Goal: Answer question/provide support: Ask a question

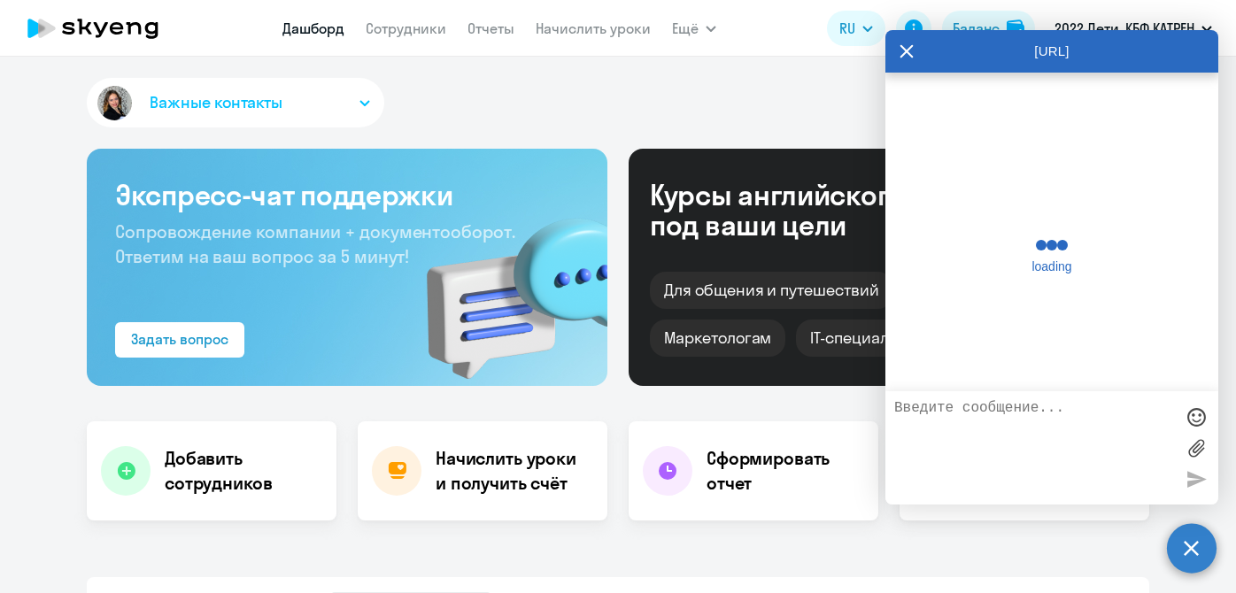
select select "30"
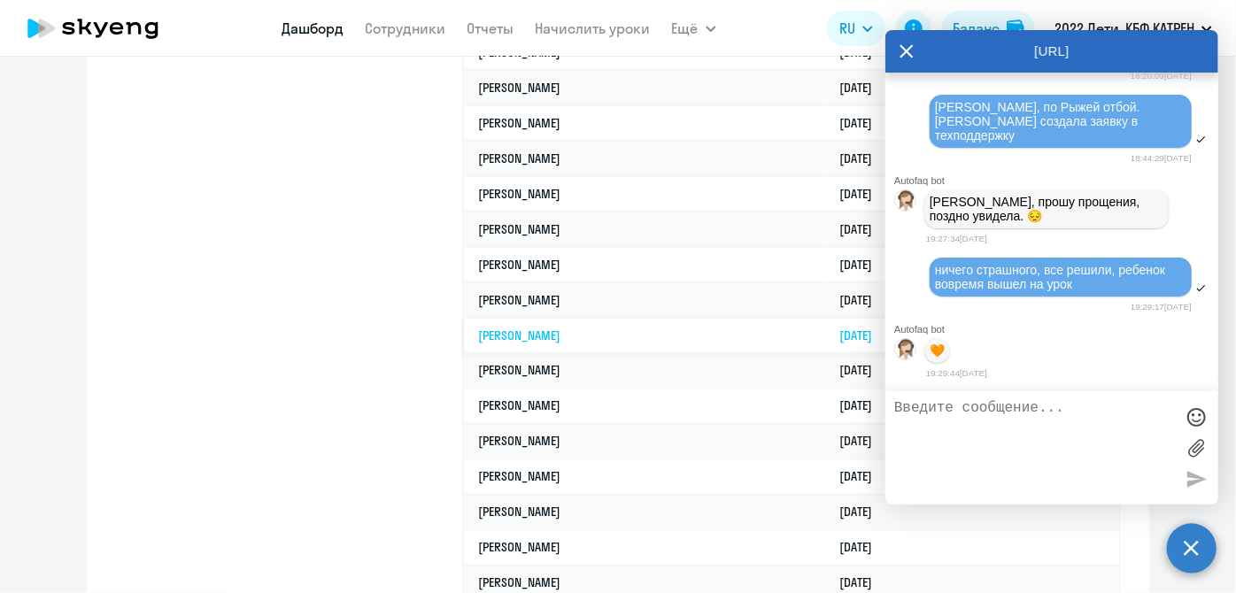
scroll to position [1207, 0]
click at [912, 48] on icon at bounding box center [907, 51] width 14 height 43
click at [913, 57] on td "[DATE]" at bounding box center [972, 51] width 294 height 35
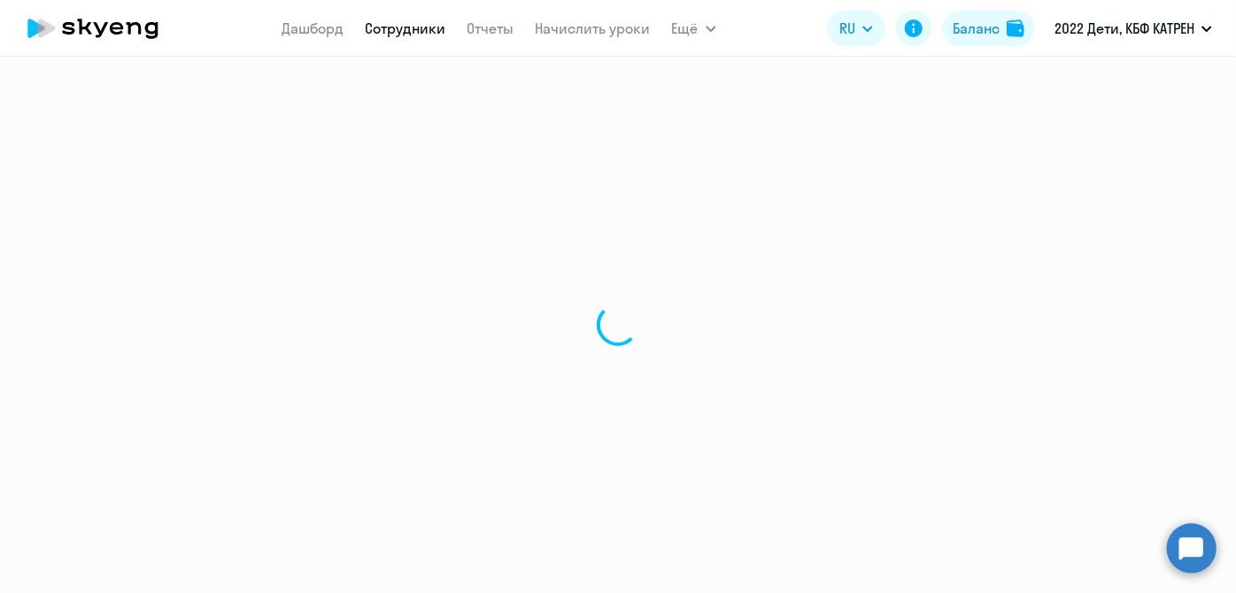
select select "math"
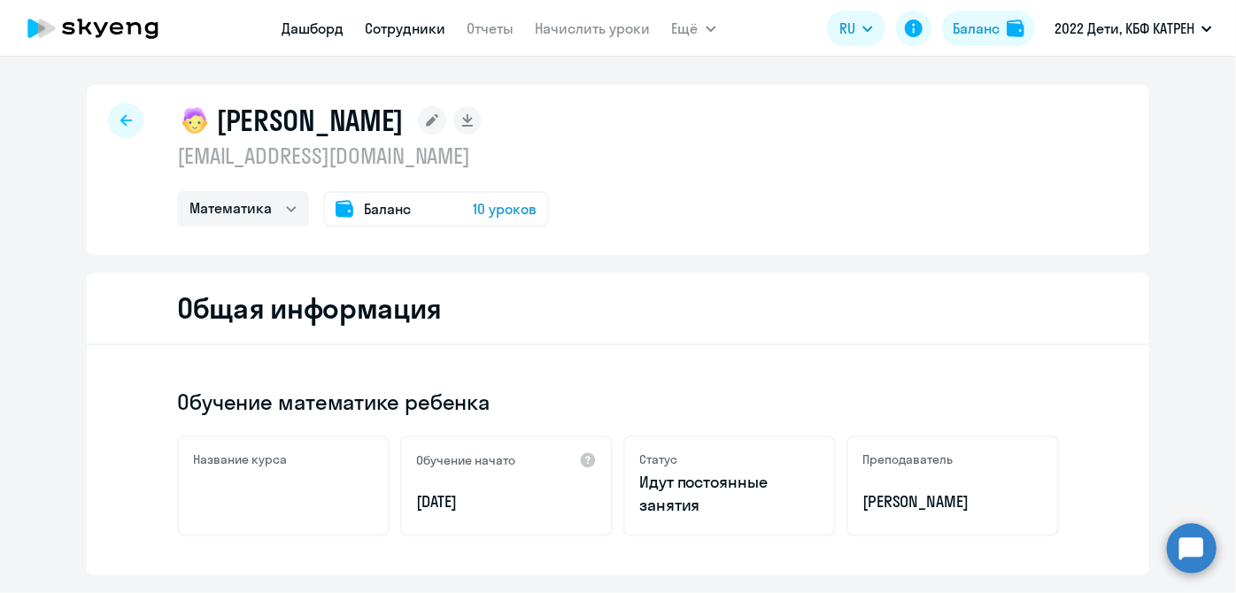
click at [319, 29] on link "Дашборд" at bounding box center [313, 28] width 62 height 18
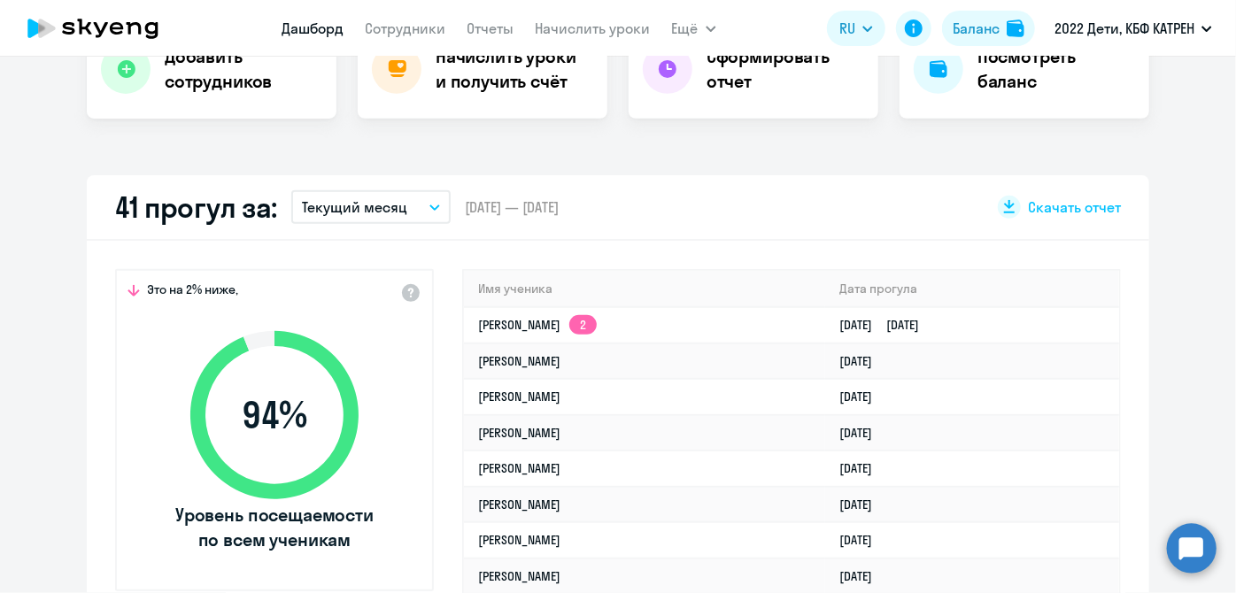
scroll to position [483, 0]
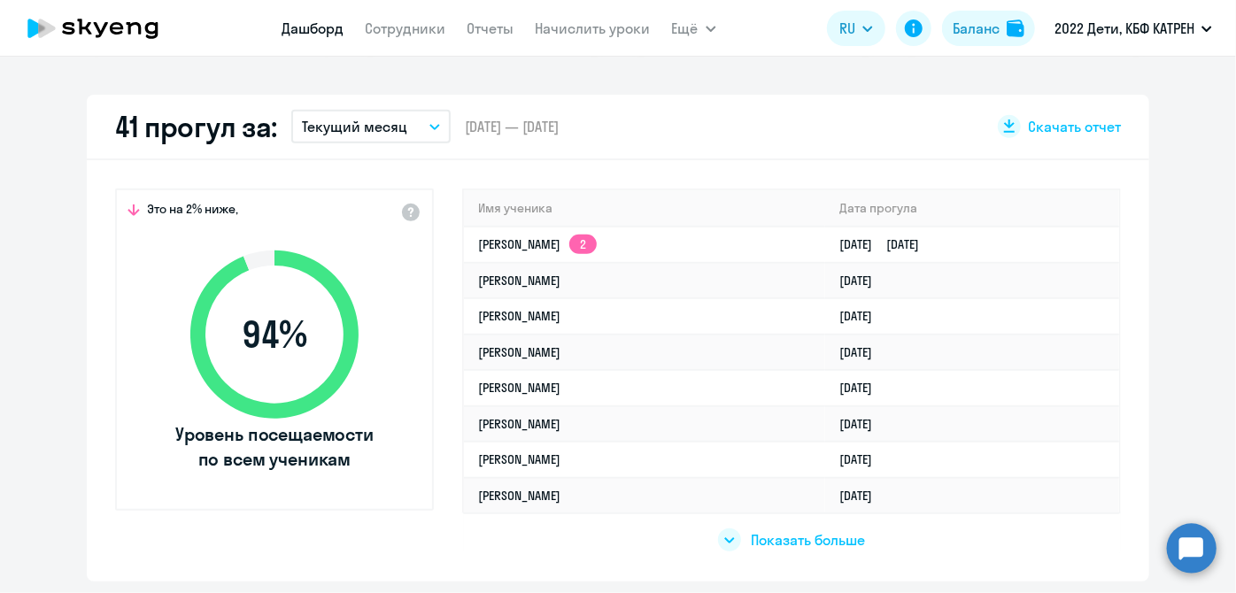
select select "30"
click at [1182, 553] on circle at bounding box center [1192, 548] width 50 height 50
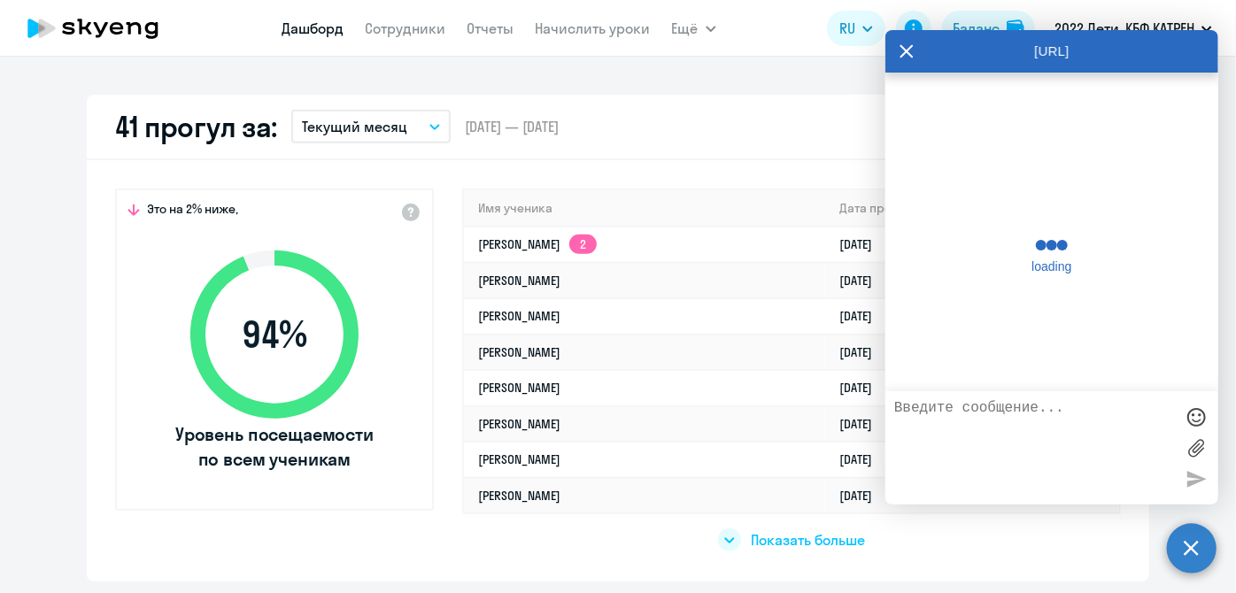
click at [1071, 463] on textarea at bounding box center [1034, 448] width 280 height 96
click at [1071, 446] on textarea at bounding box center [1034, 448] width 280 height 96
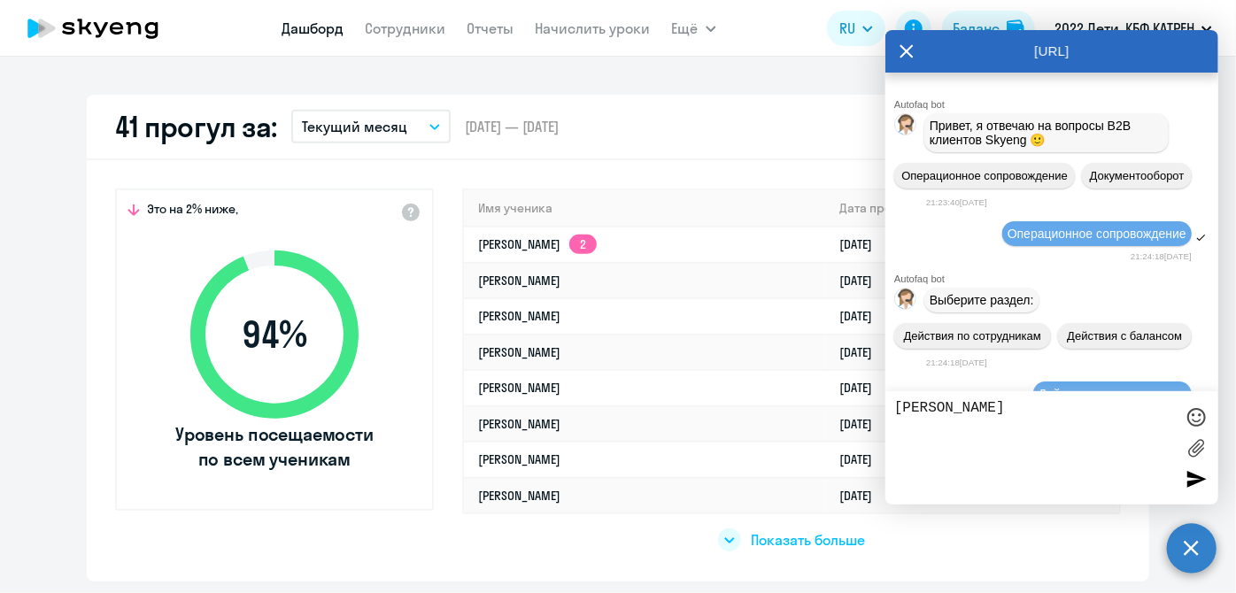
scroll to position [256021, 0]
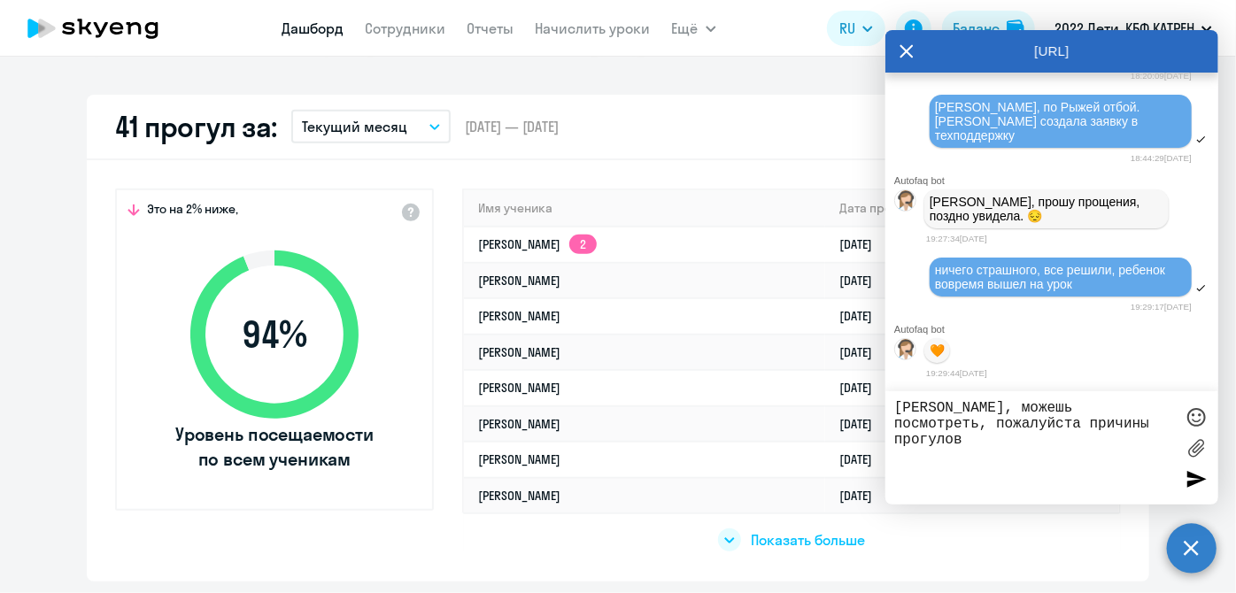
paste textarea "37502635 [PERSON_NAME]"
type textarea "[PERSON_NAME], можешь посмотреть, пожалуйста причины прогулов 37502635 [PERSON_…"
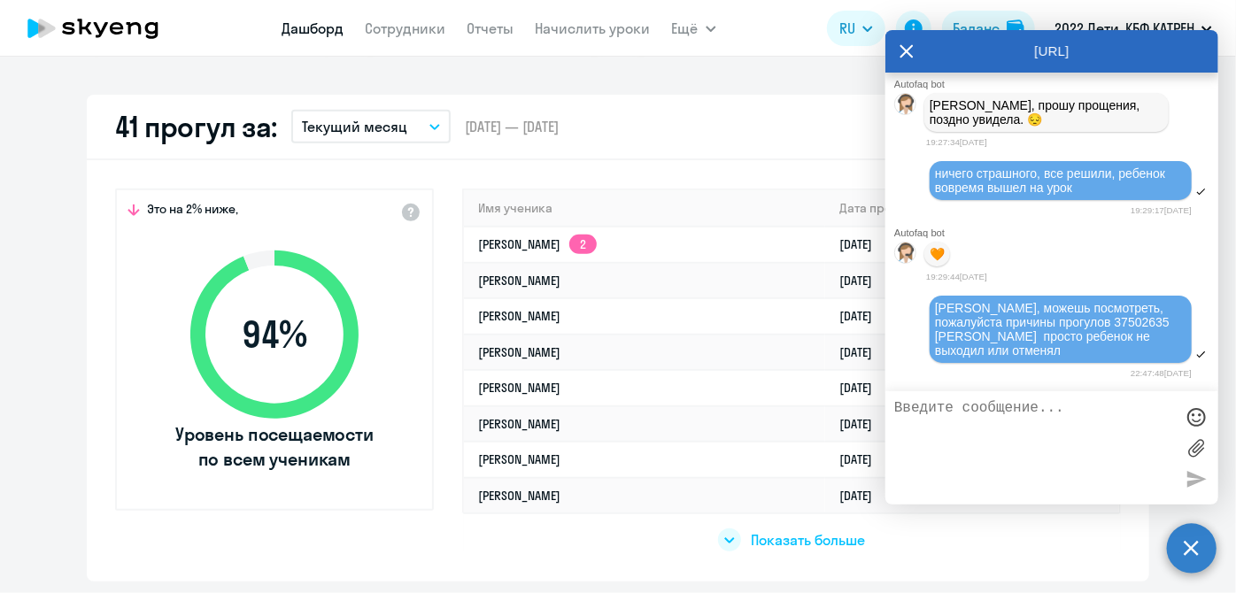
scroll to position [256124, 0]
